Goal: Obtain resource: Download file/media

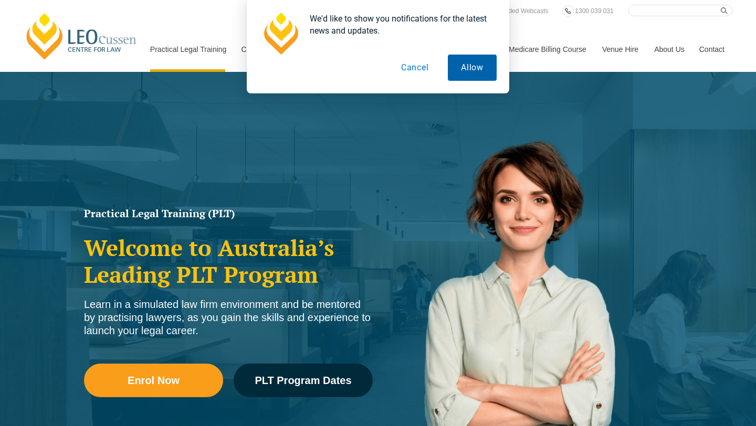
click at [460, 63] on button "Allow" at bounding box center [472, 68] width 49 height 26
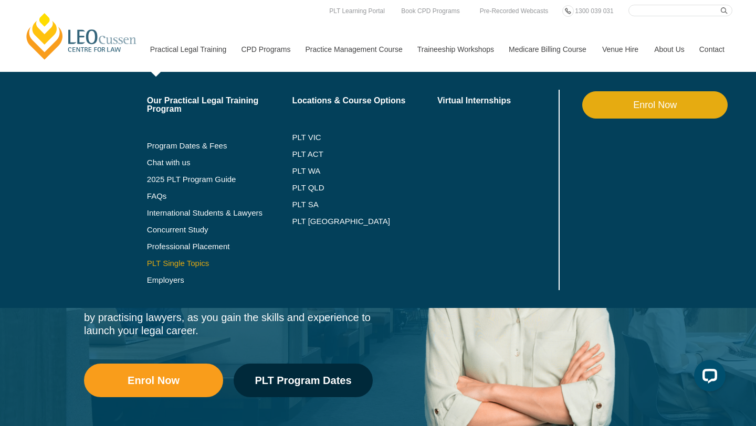
click at [180, 263] on link "PLT Single Topics" at bounding box center [219, 263] width 145 height 8
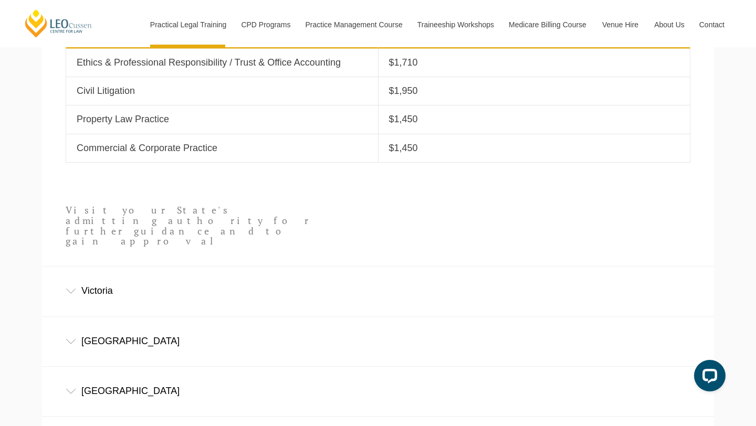
scroll to position [575, 0]
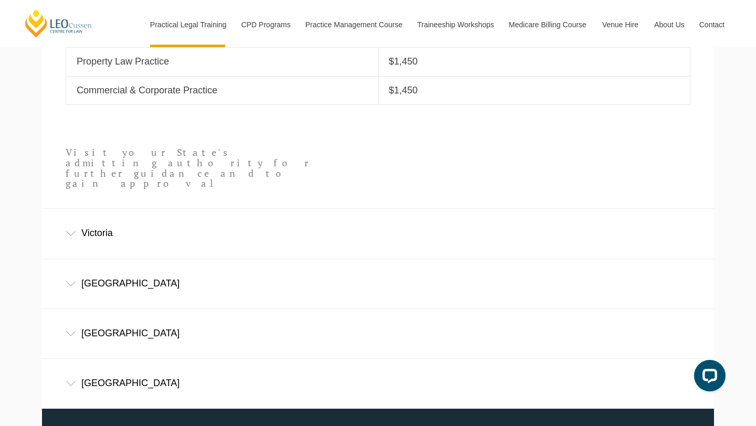
click at [128, 213] on div "Victoria" at bounding box center [378, 233] width 672 height 49
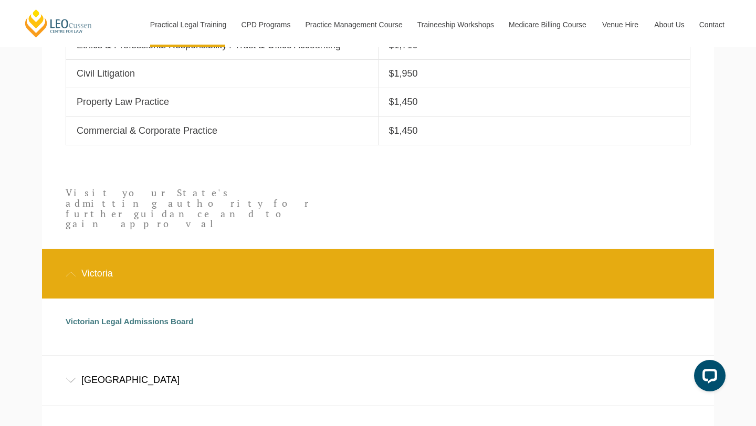
scroll to position [565, 0]
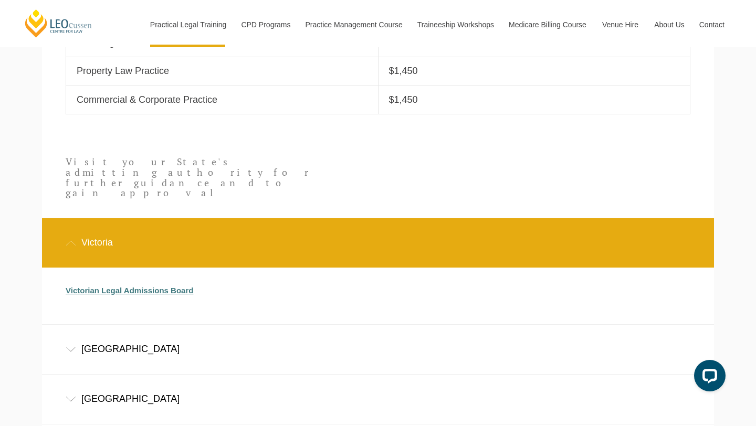
click at [155, 286] on link "Victorian Legal Admissions Board" at bounding box center [130, 290] width 128 height 9
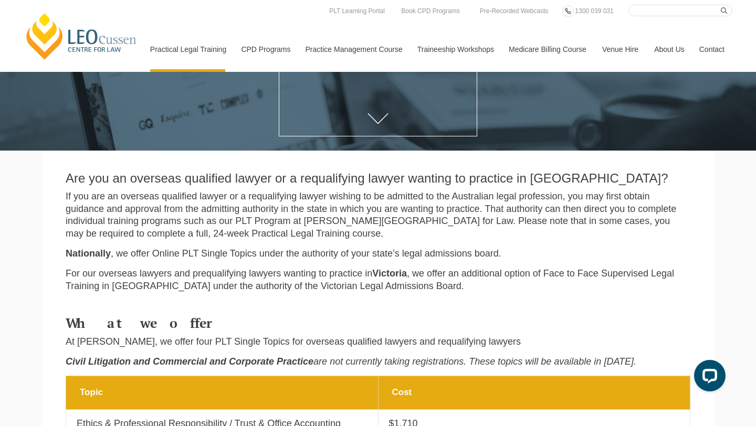
scroll to position [0, 0]
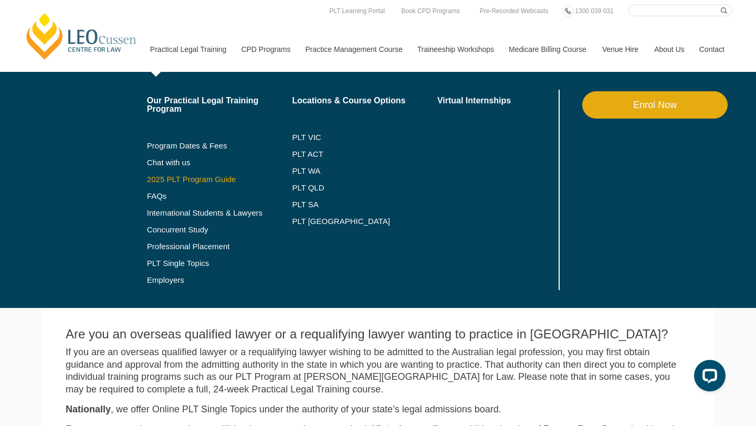
click at [184, 180] on link "2025 PLT Program Guide" at bounding box center [206, 179] width 119 height 8
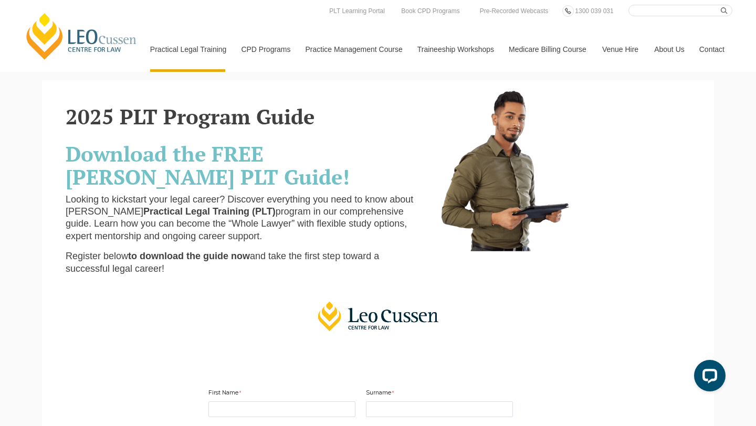
click at [205, 260] on span "to download the guide now" at bounding box center [189, 256] width 122 height 10
click at [370, 18] on nav "Practical Legal Training Our Practical Legal Training Program Program Dates & F…" at bounding box center [437, 44] width 590 height 56
click at [367, 9] on link "PLT Learning Portal" at bounding box center [357, 11] width 58 height 12
